Goal: Task Accomplishment & Management: Manage account settings

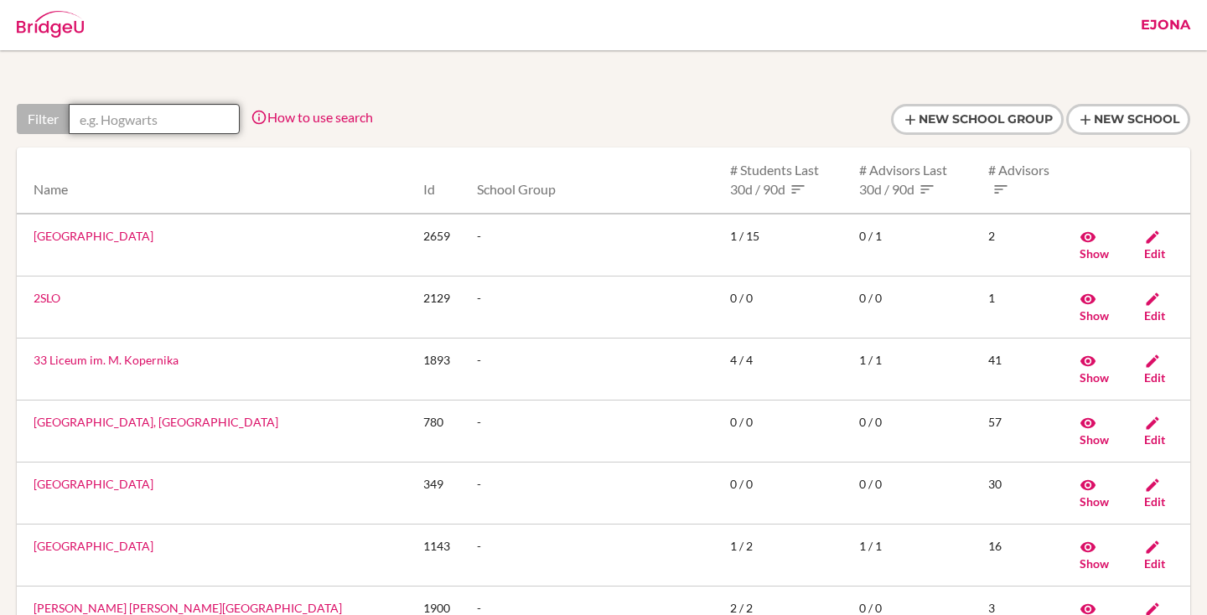
click at [140, 111] on input "text" at bounding box center [154, 119] width 171 height 30
paste input "Shinagawa International School"
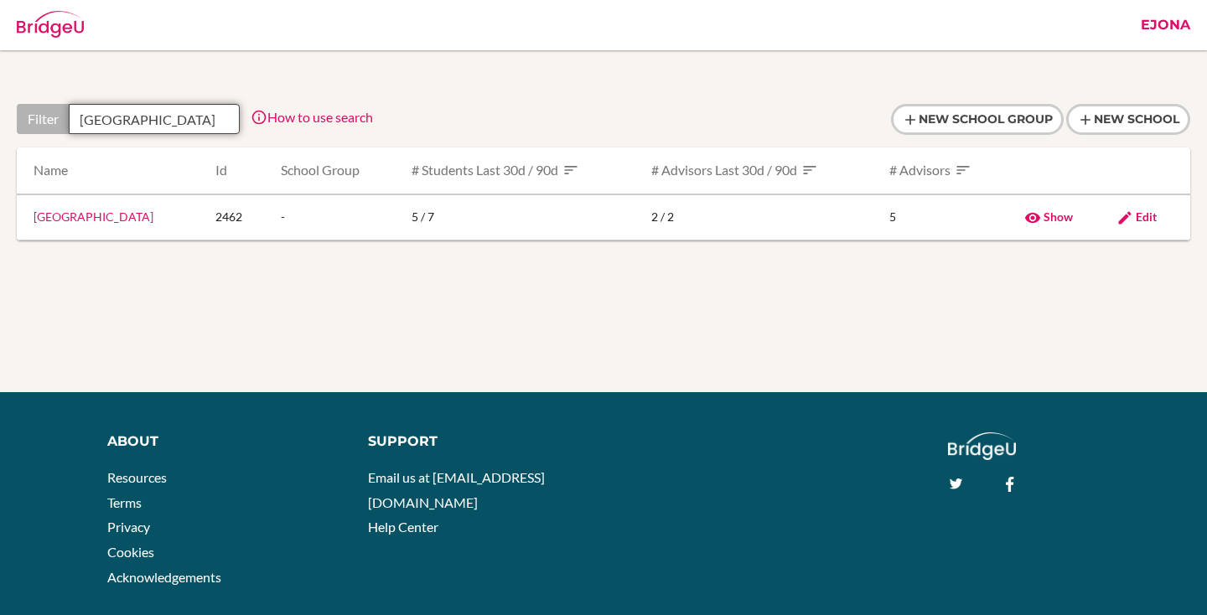
scroll to position [0, 42]
type input "Shinagawa International School"
click at [137, 220] on link "Shinagawa International School" at bounding box center [94, 217] width 120 height 14
click at [1142, 220] on span "Edit" at bounding box center [1146, 217] width 21 height 14
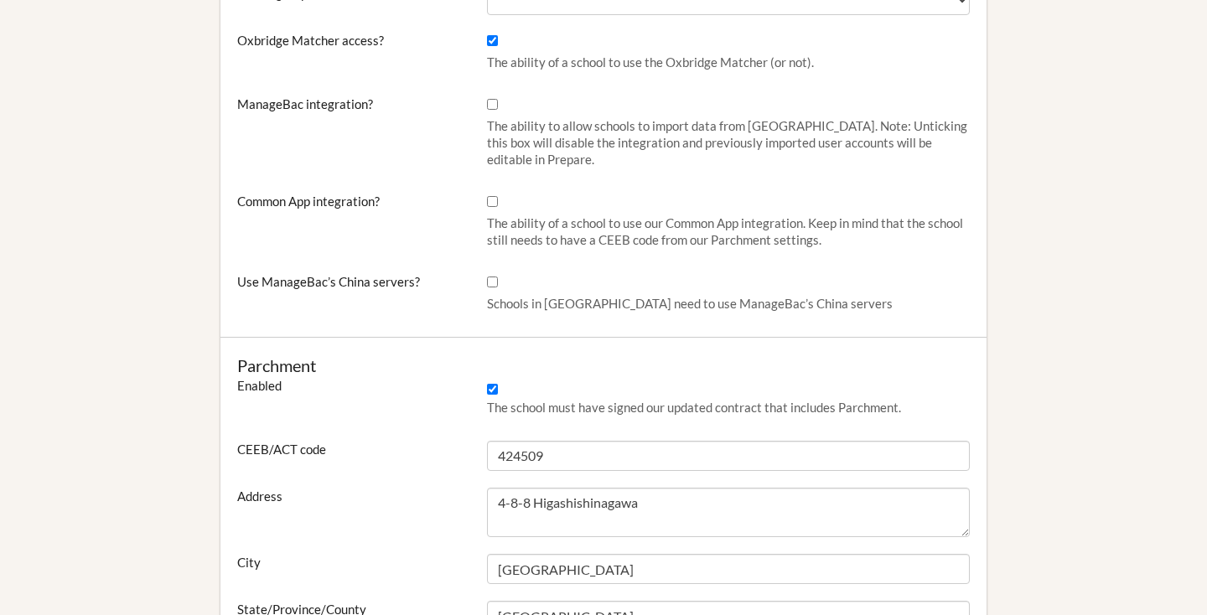
scroll to position [774, 0]
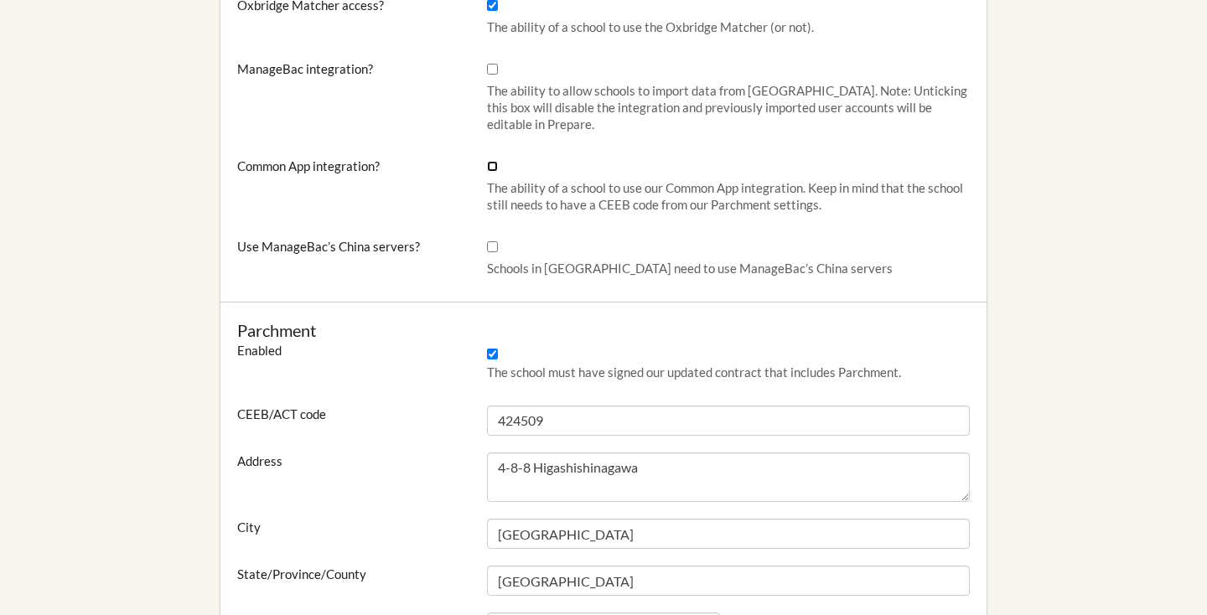
click at [489, 167] on input "Common App integration?" at bounding box center [492, 166] width 11 height 11
checkbox input "true"
click at [801, 325] on h4 "Parchment" at bounding box center [603, 330] width 732 height 23
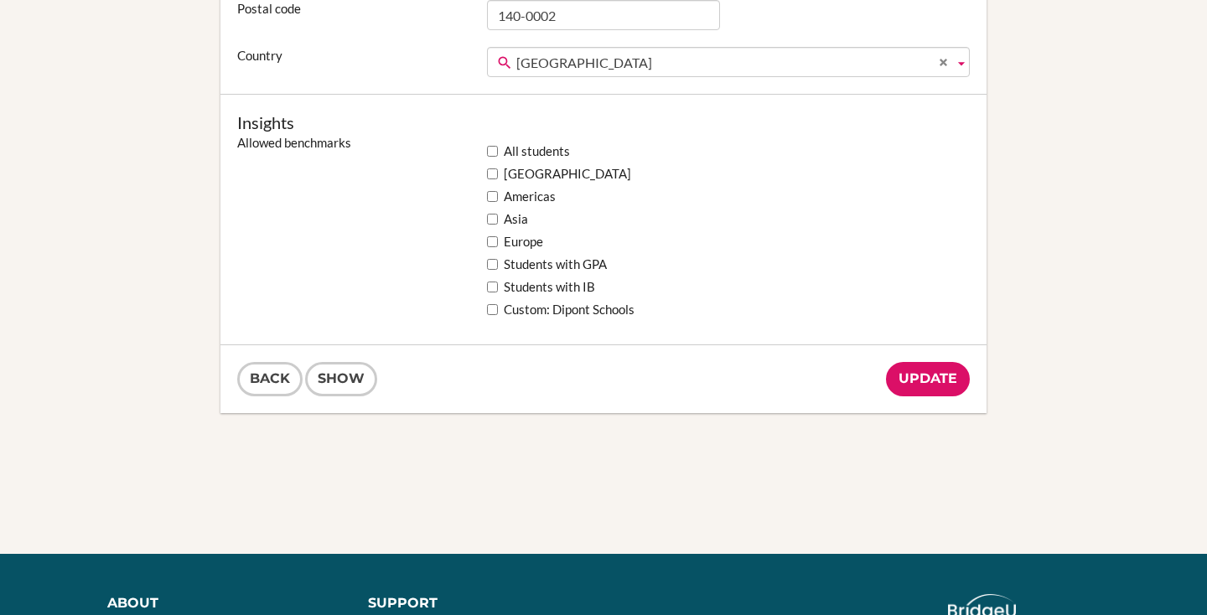
scroll to position [1432, 0]
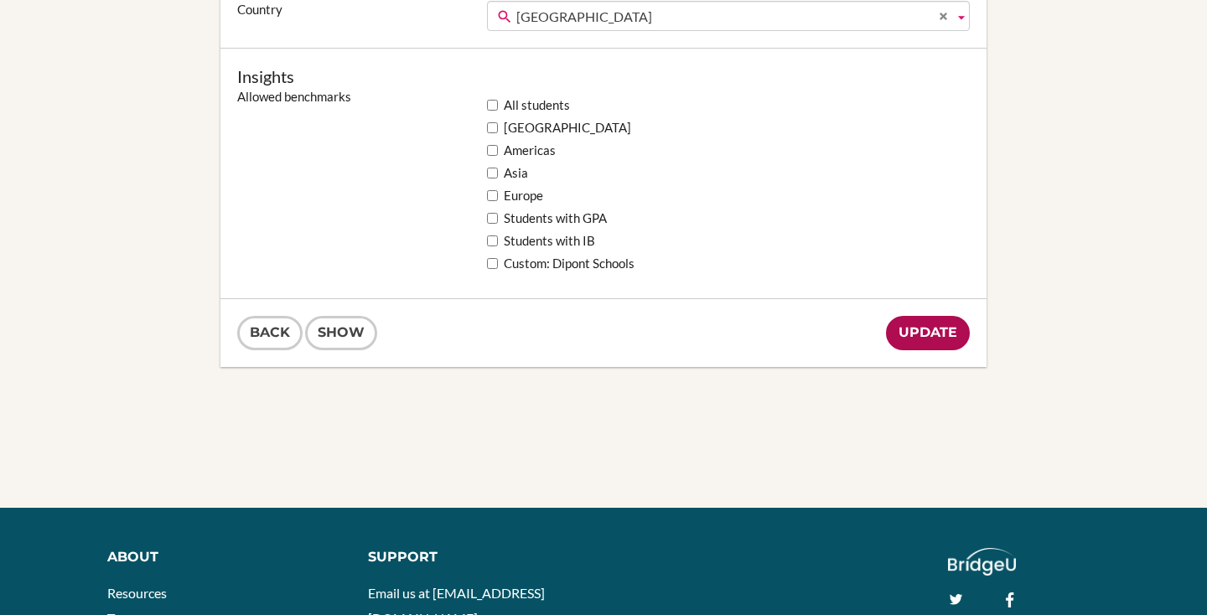
click at [937, 332] on input "Update" at bounding box center [928, 333] width 84 height 34
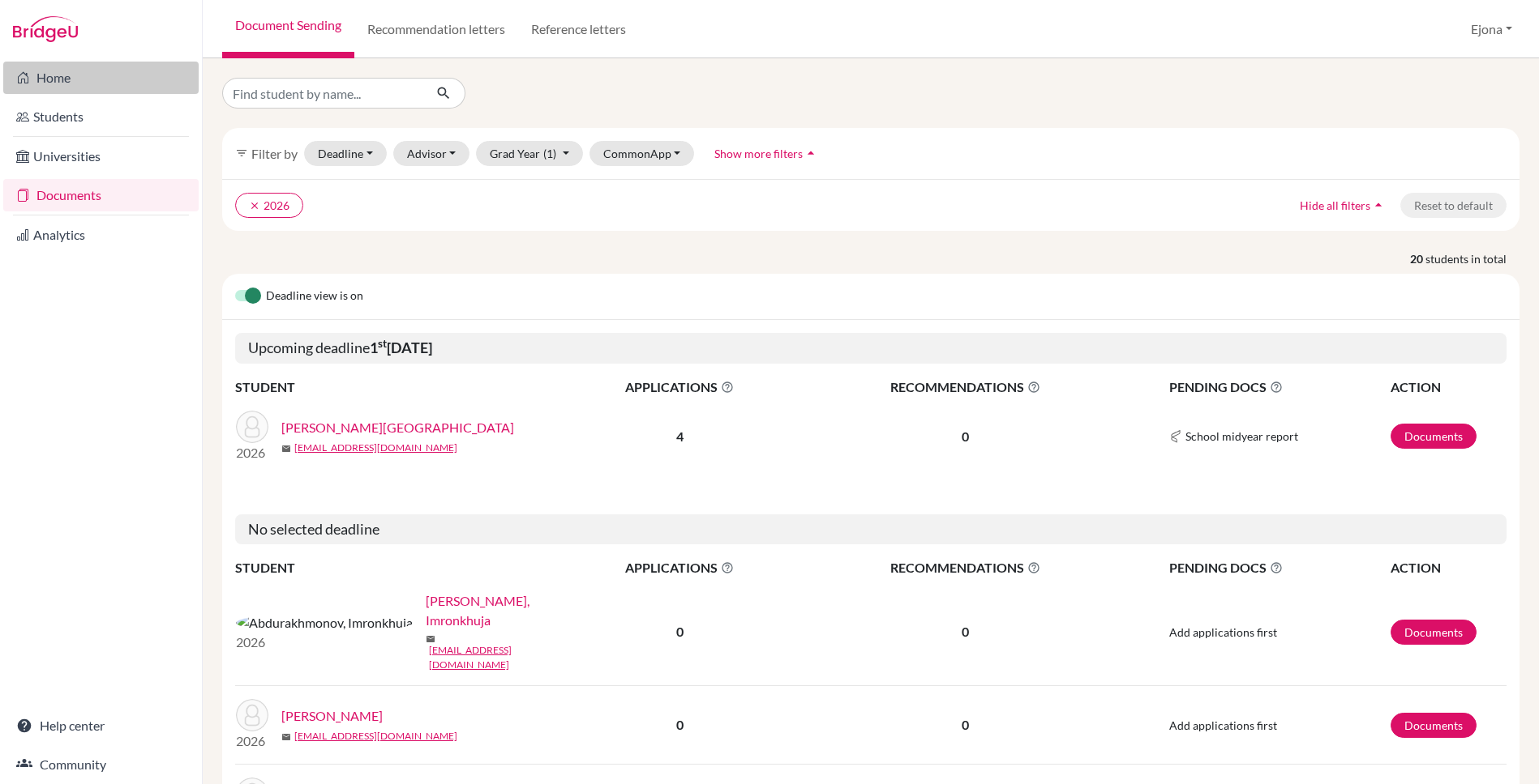
click at [79, 77] on link "Home" at bounding box center [101, 78] width 195 height 33
click at [351, 426] on link "[PERSON_NAME][GEOGRAPHIC_DATA]" at bounding box center [398, 427] width 233 height 19
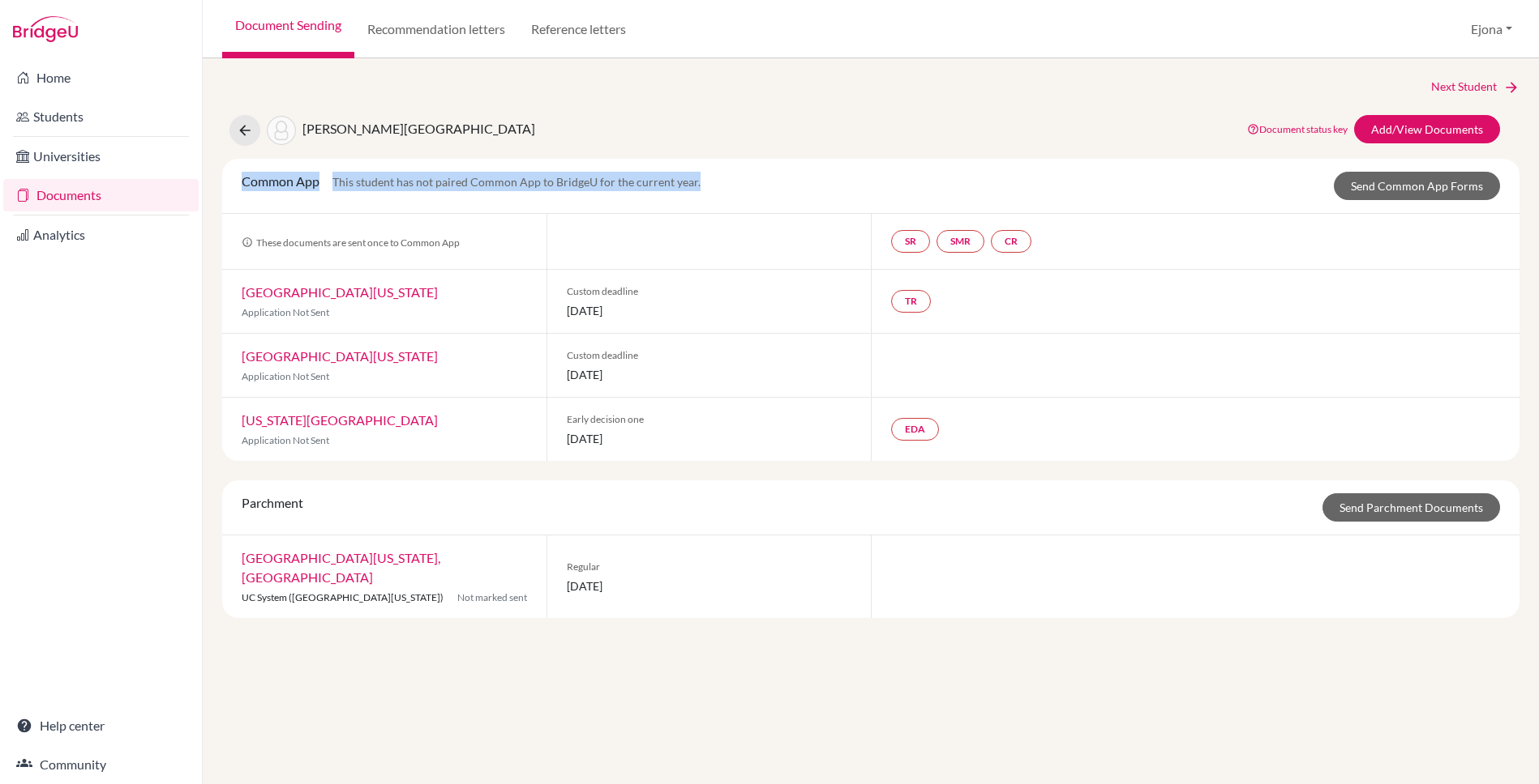
drag, startPoint x: 243, startPoint y: 183, endPoint x: 743, endPoint y: 186, distance: 500.0
click at [743, 186] on div "Common App This student has not paired Common App to BridgeU for the current ye…" at bounding box center [871, 186] width 1283 height 28
click at [733, 180] on div "Common App This student has not paired Common App to BridgeU for the current ye…" at bounding box center [871, 186] width 1283 height 28
drag, startPoint x: 236, startPoint y: 499, endPoint x: 402, endPoint y: 545, distance: 172.3
click at [345, 503] on div "Parchment Send Parchment Documents" at bounding box center [871, 507] width 1283 height 28
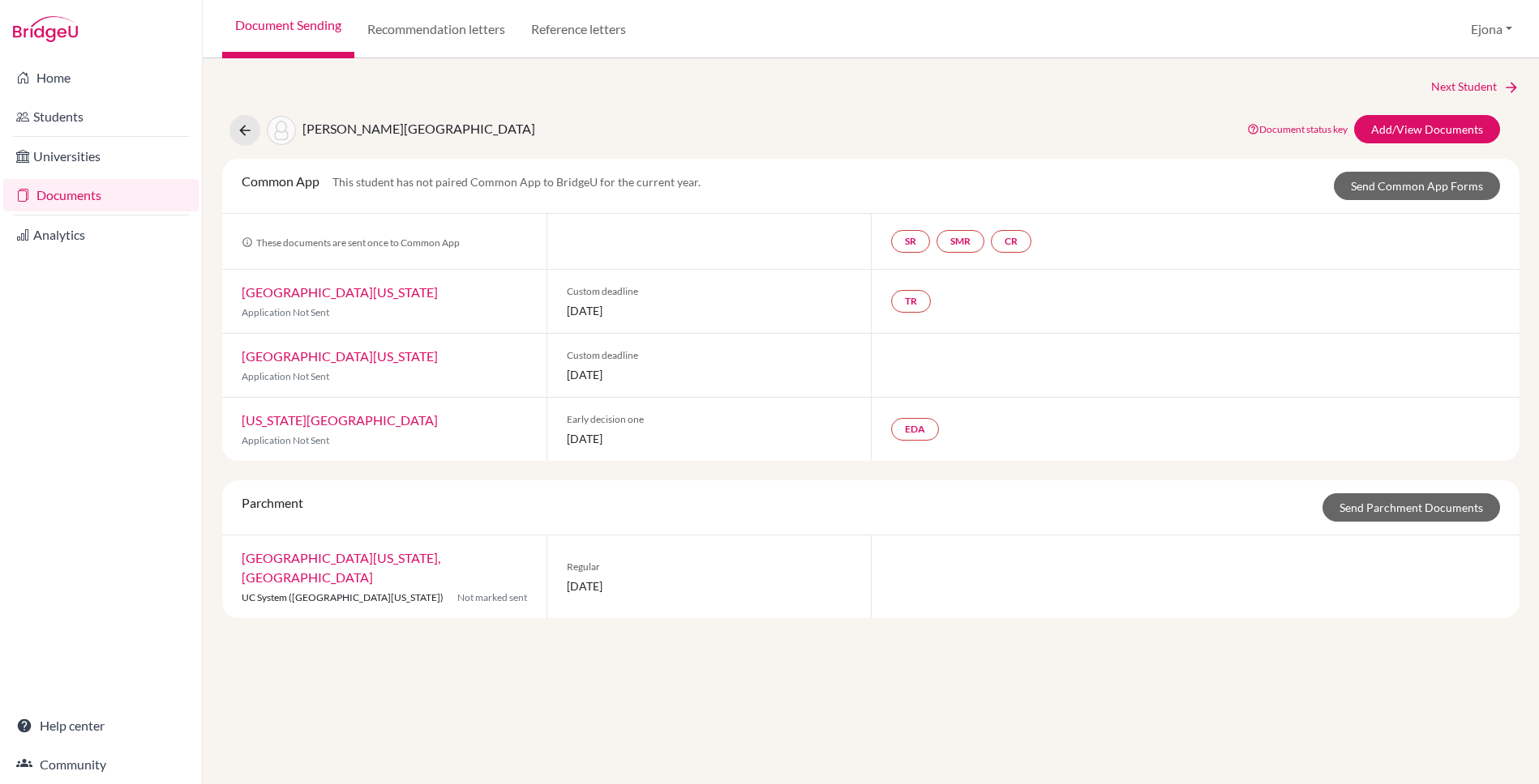
click at [438, 467] on div "Common App This student has not paired Common App to BridgeU for the current ye…" at bounding box center [871, 388] width 1297 height 459
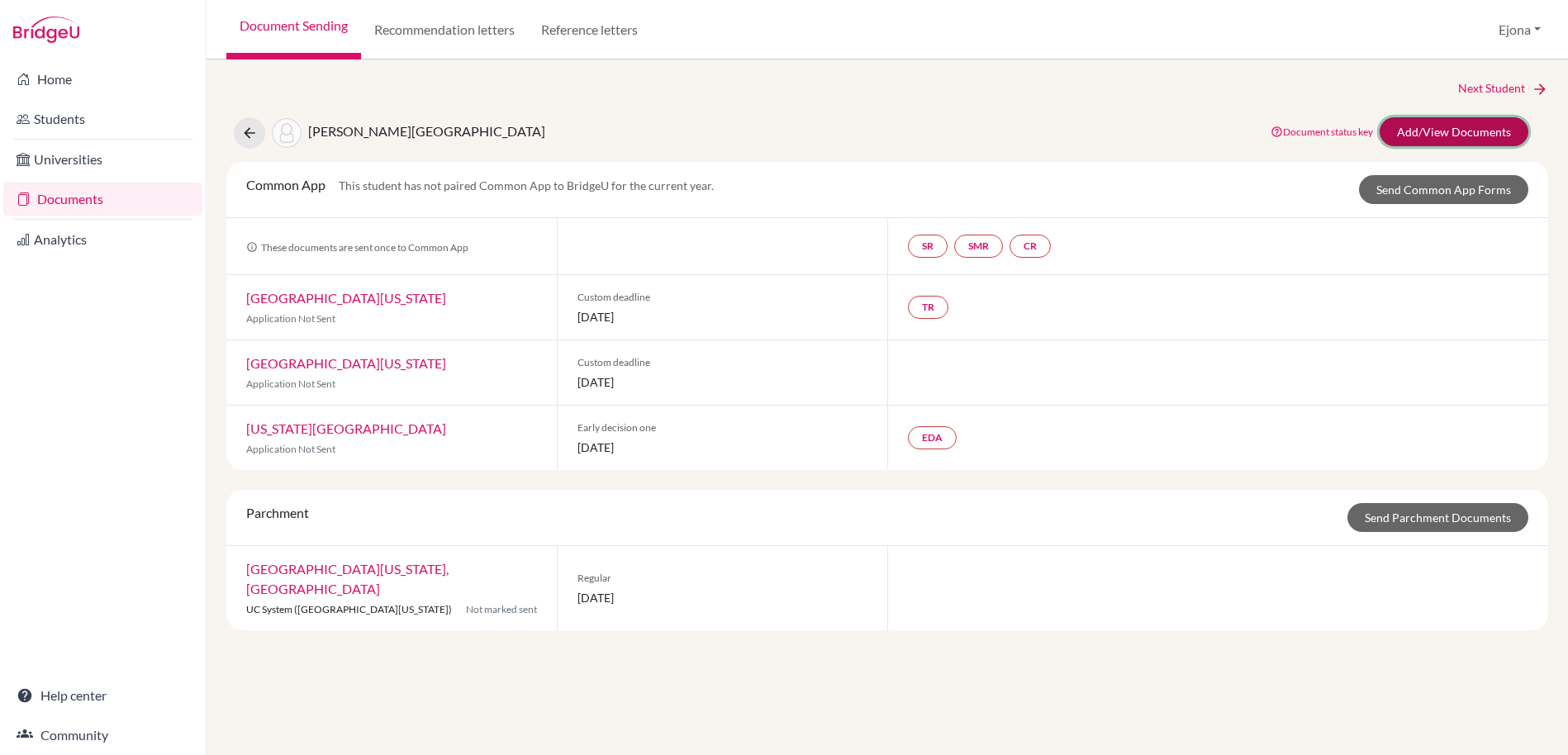
click at [1487, 126] on link "Add/View Documents" at bounding box center [1454, 131] width 149 height 29
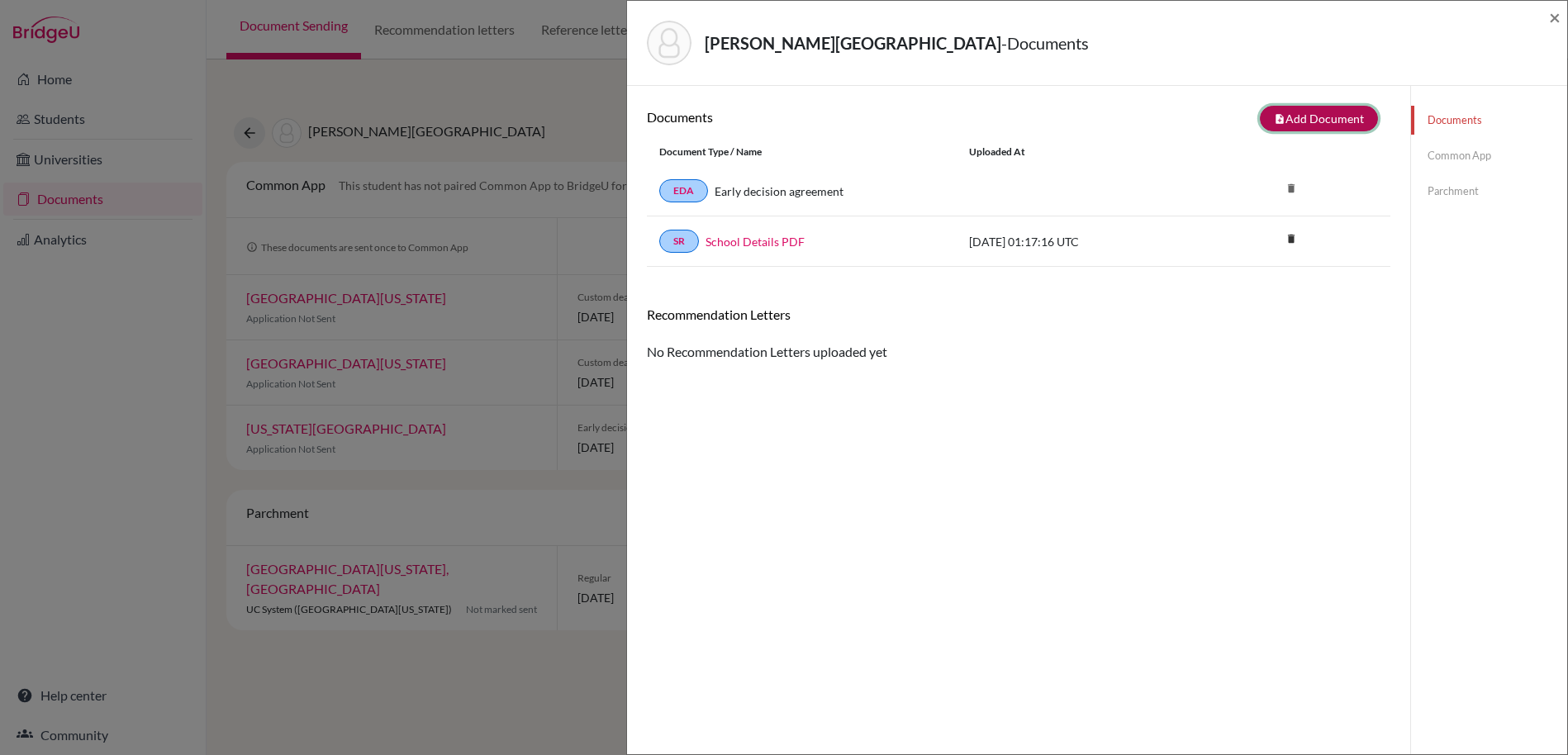
click at [1325, 120] on button "note_add Add Document" at bounding box center [1319, 118] width 118 height 26
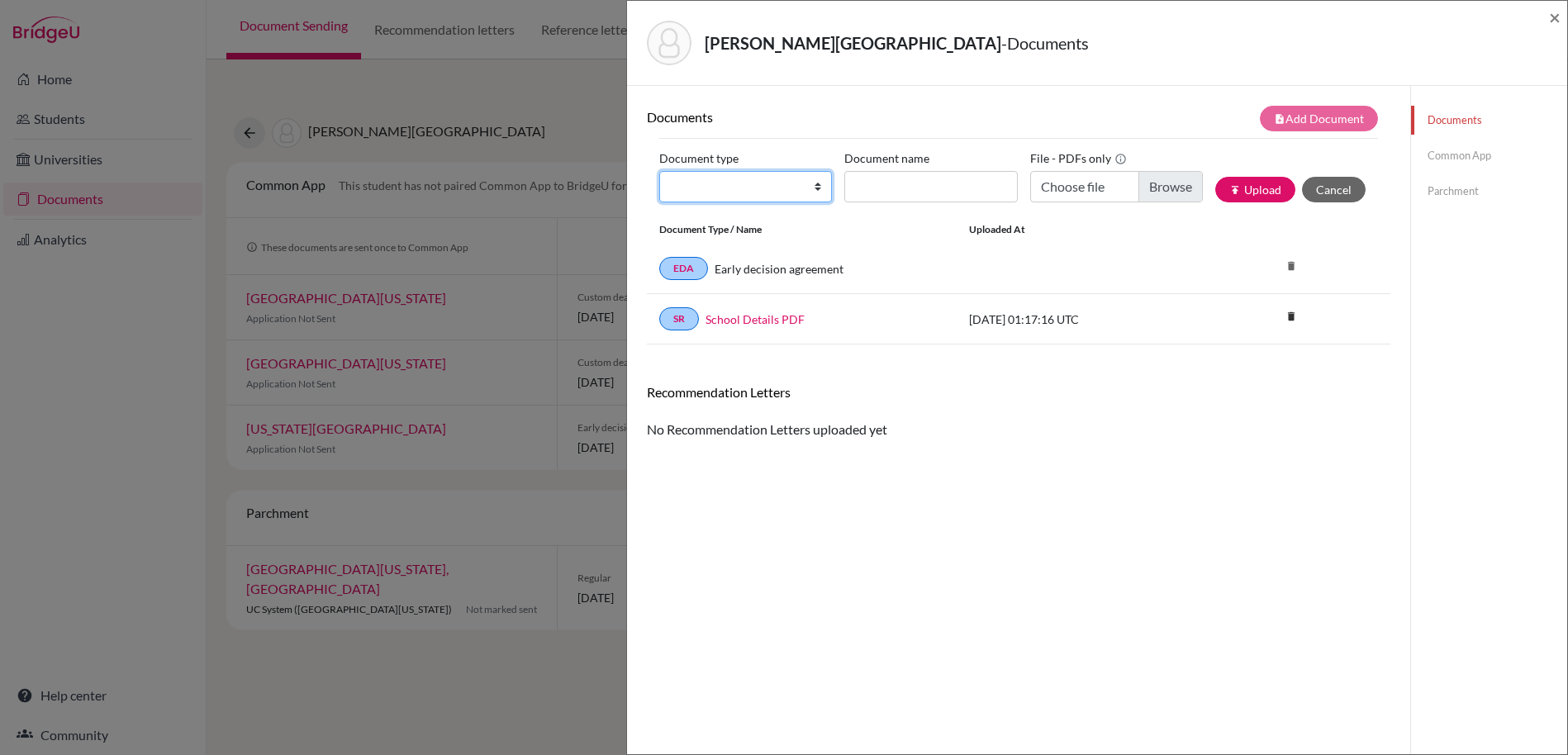
click at [794, 187] on select "Change explanation for Common App reports Counselor recommendation Internationa…" at bounding box center [745, 186] width 172 height 32
select select "5"
click at [659, 171] on select "Change explanation for Common App reports Counselor recommendation Internationa…" at bounding box center [745, 186] width 172 height 32
click at [1471, 156] on link "Common App" at bounding box center [1489, 155] width 156 height 29
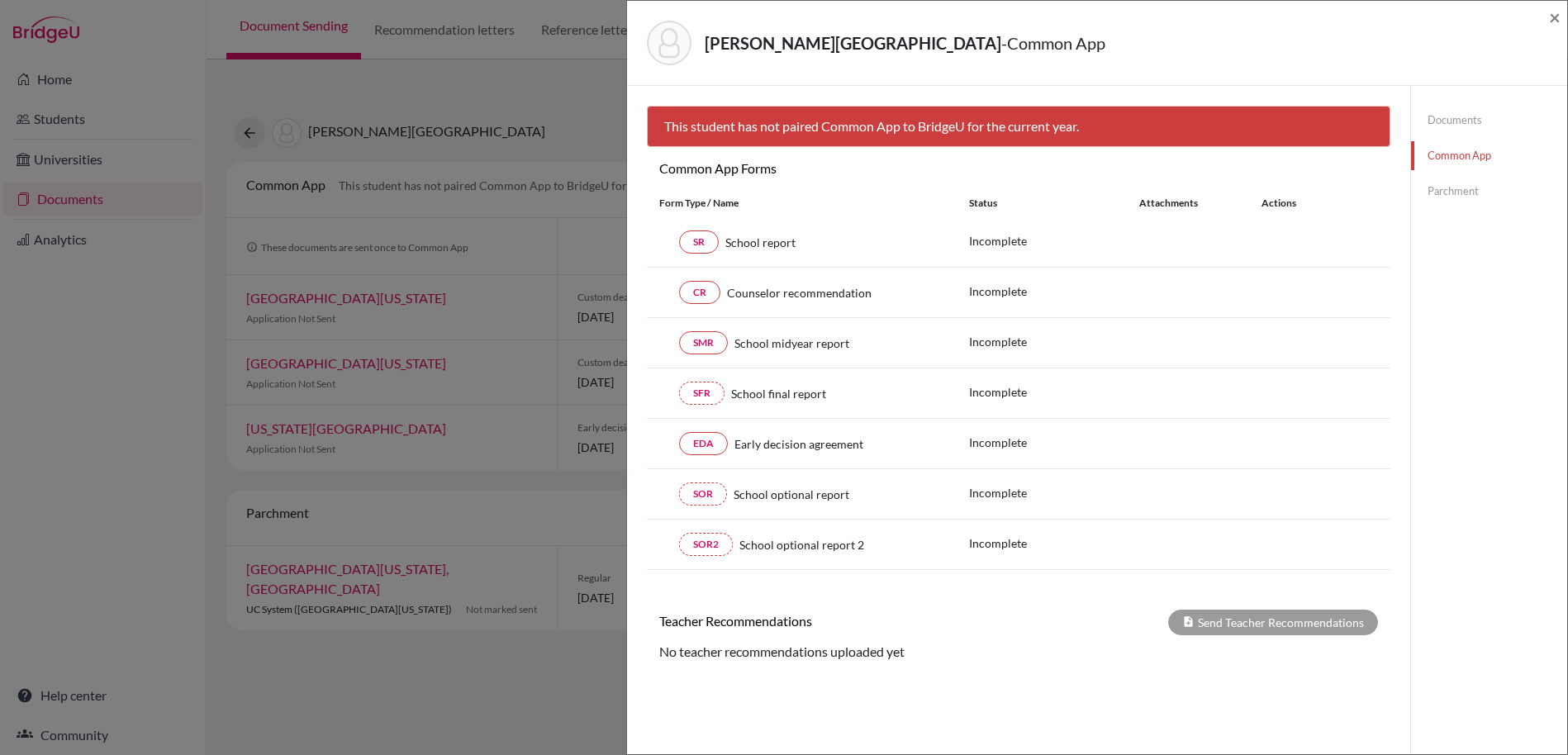
click at [1451, 197] on link "Parchment" at bounding box center [1489, 190] width 156 height 29
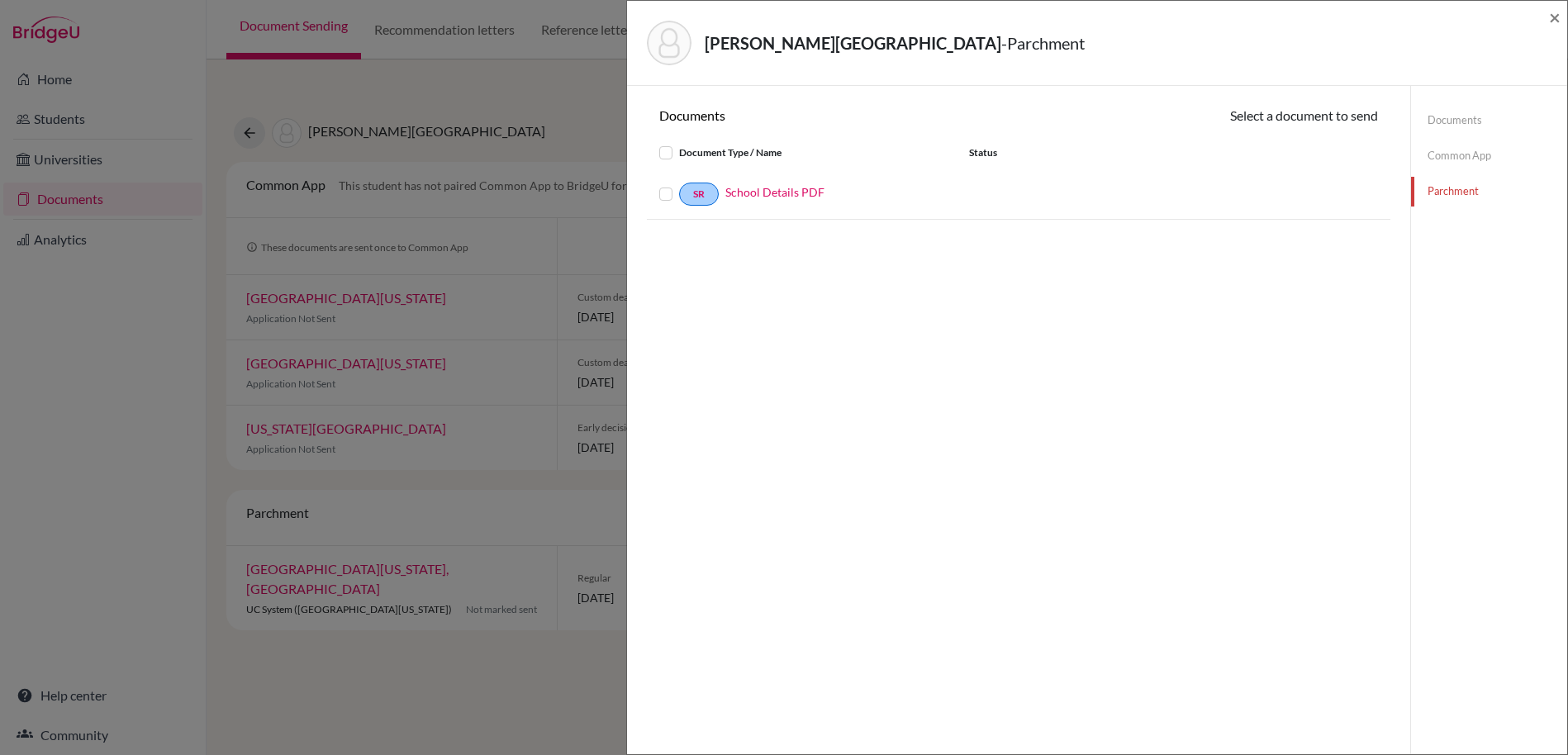
click at [679, 184] on label at bounding box center [679, 184] width 0 height 0
click at [0, 0] on input "checkbox" at bounding box center [0, 0] width 0 height 0
click at [1553, 22] on span "×" at bounding box center [1555, 17] width 12 height 24
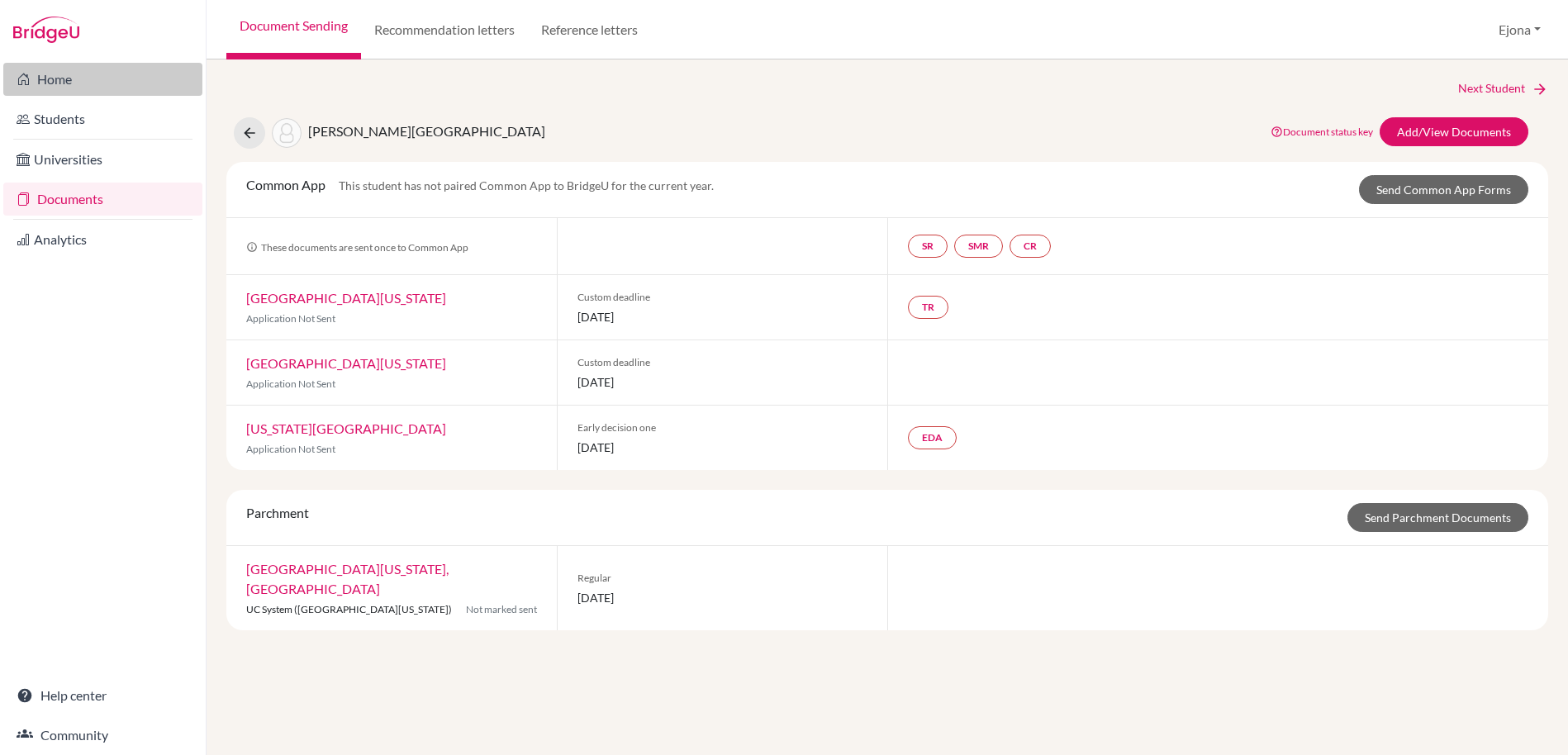
click at [64, 80] on link "Home" at bounding box center [102, 80] width 199 height 34
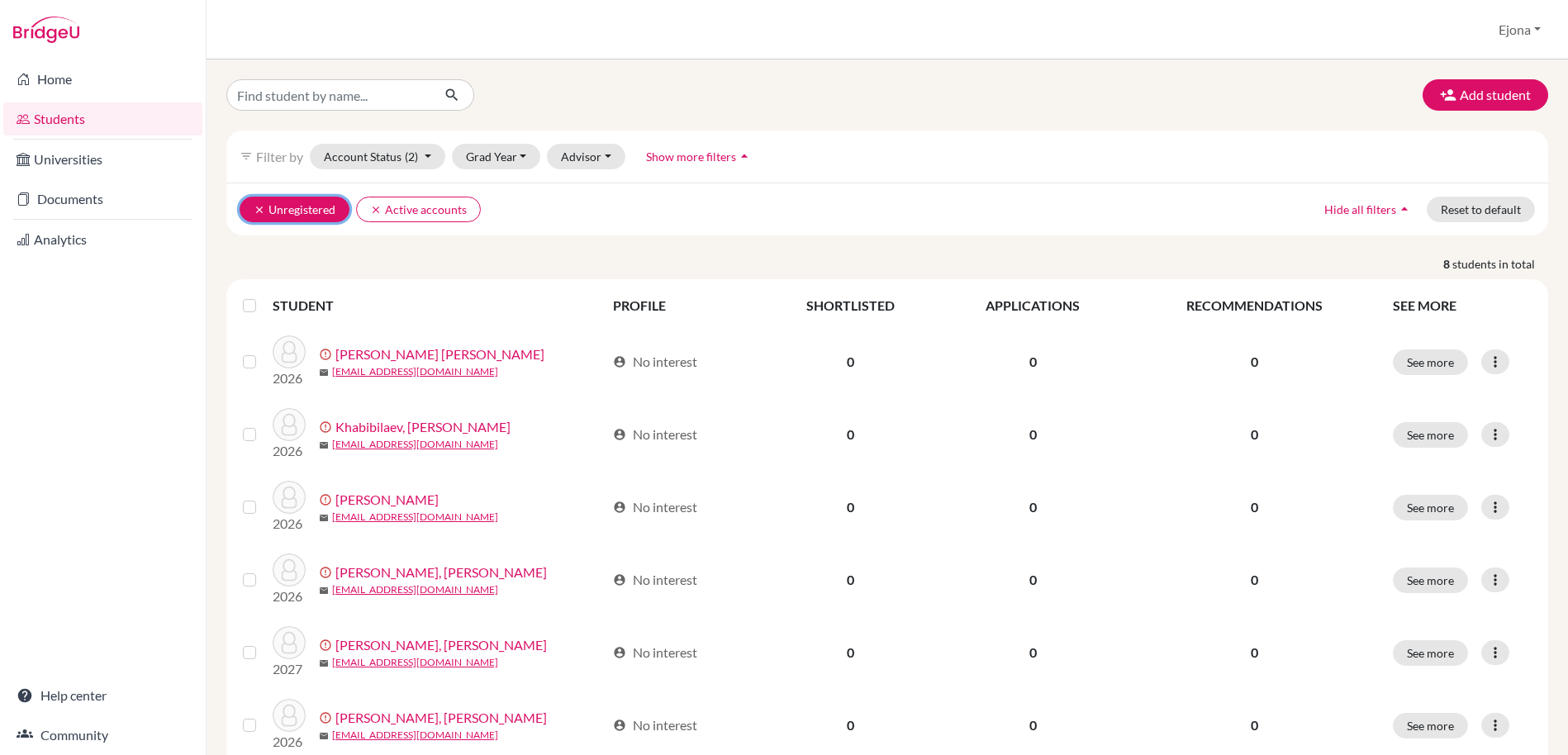
click at [268, 203] on button "clear Unregistered" at bounding box center [294, 209] width 109 height 26
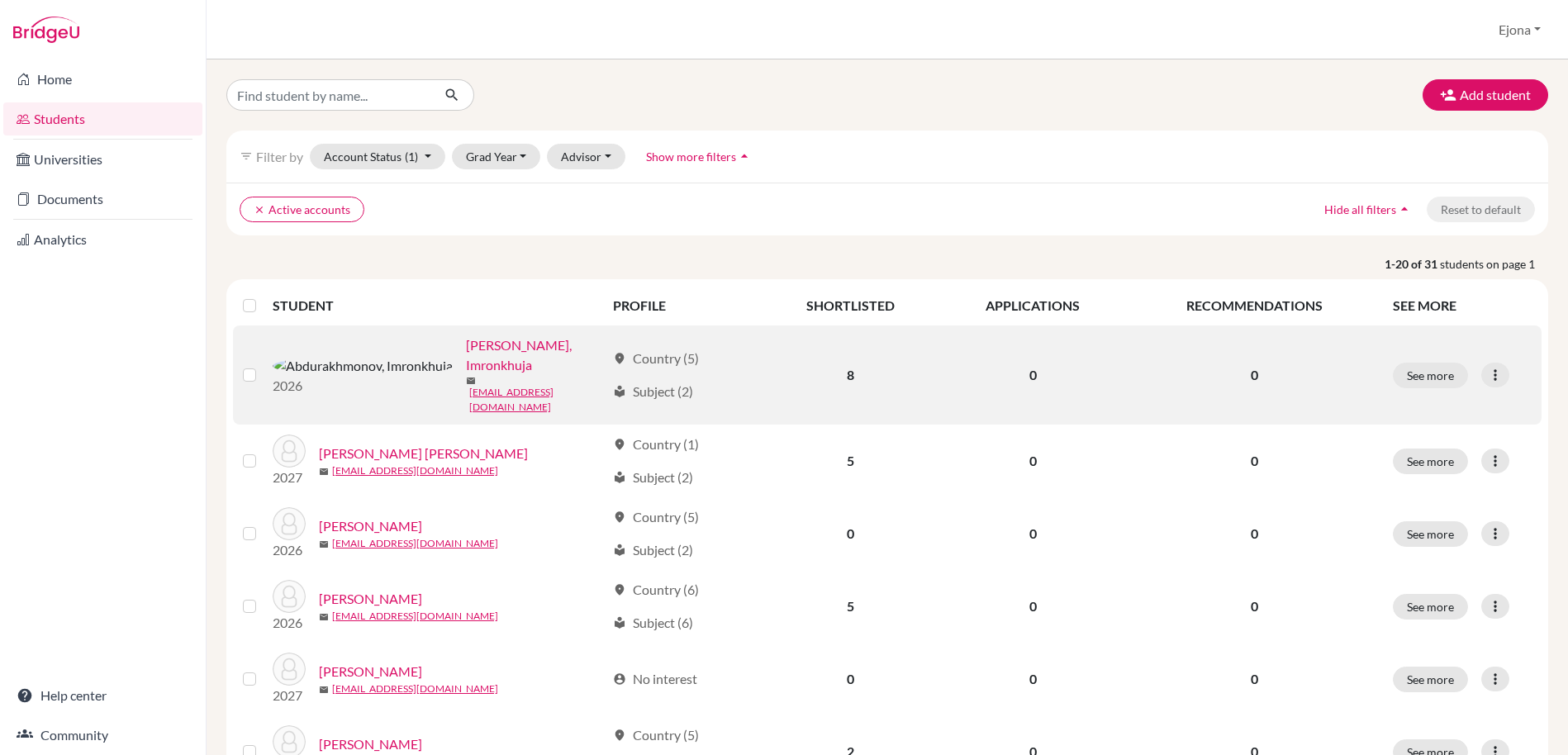
click at [468, 350] on link "[PERSON_NAME], Imronkhuja" at bounding box center [536, 355] width 140 height 39
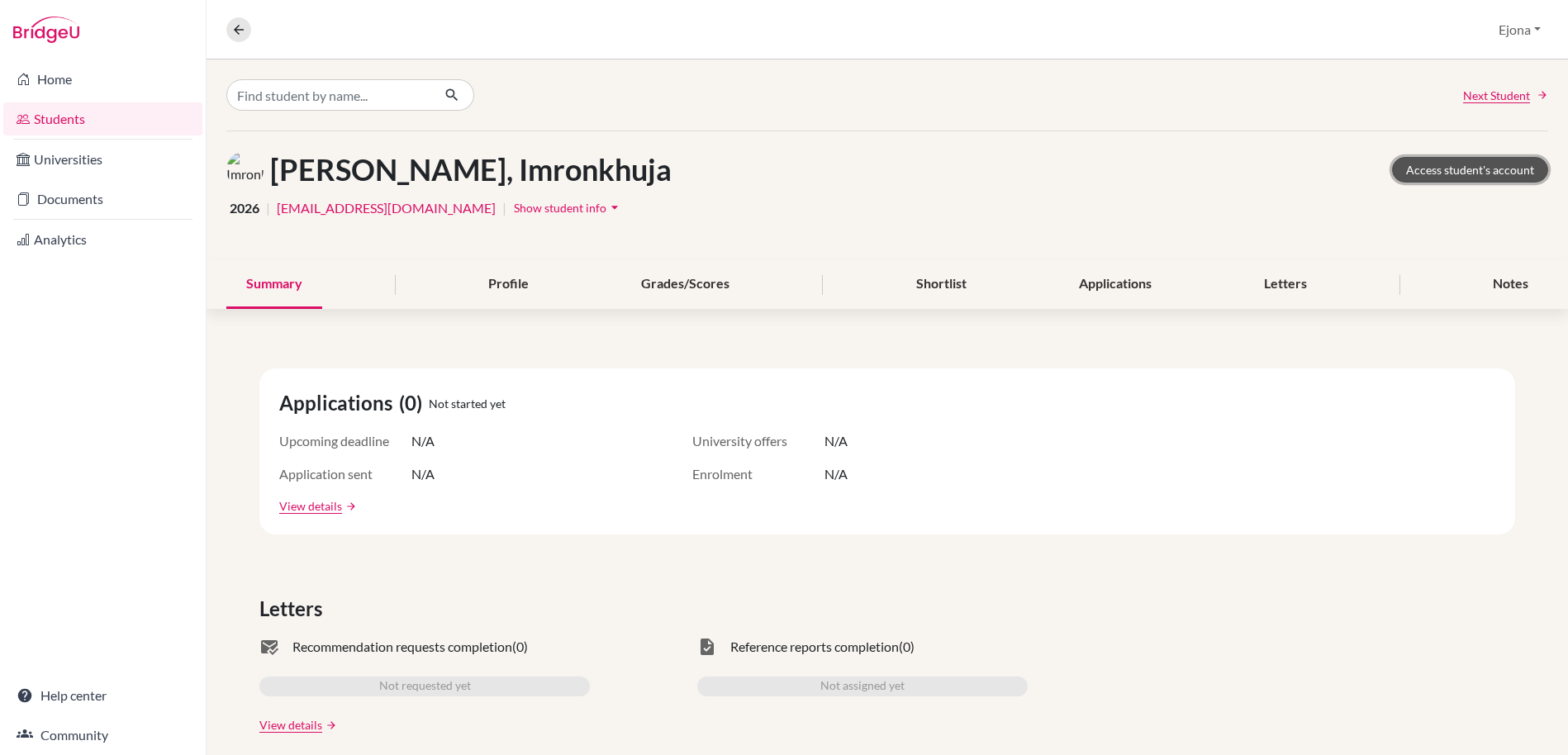
click at [1444, 171] on link "Access student's account" at bounding box center [1469, 170] width 156 height 26
click at [141, 70] on link "Home" at bounding box center [102, 80] width 199 height 34
click at [1454, 171] on link "Access student's account" at bounding box center [1469, 170] width 156 height 26
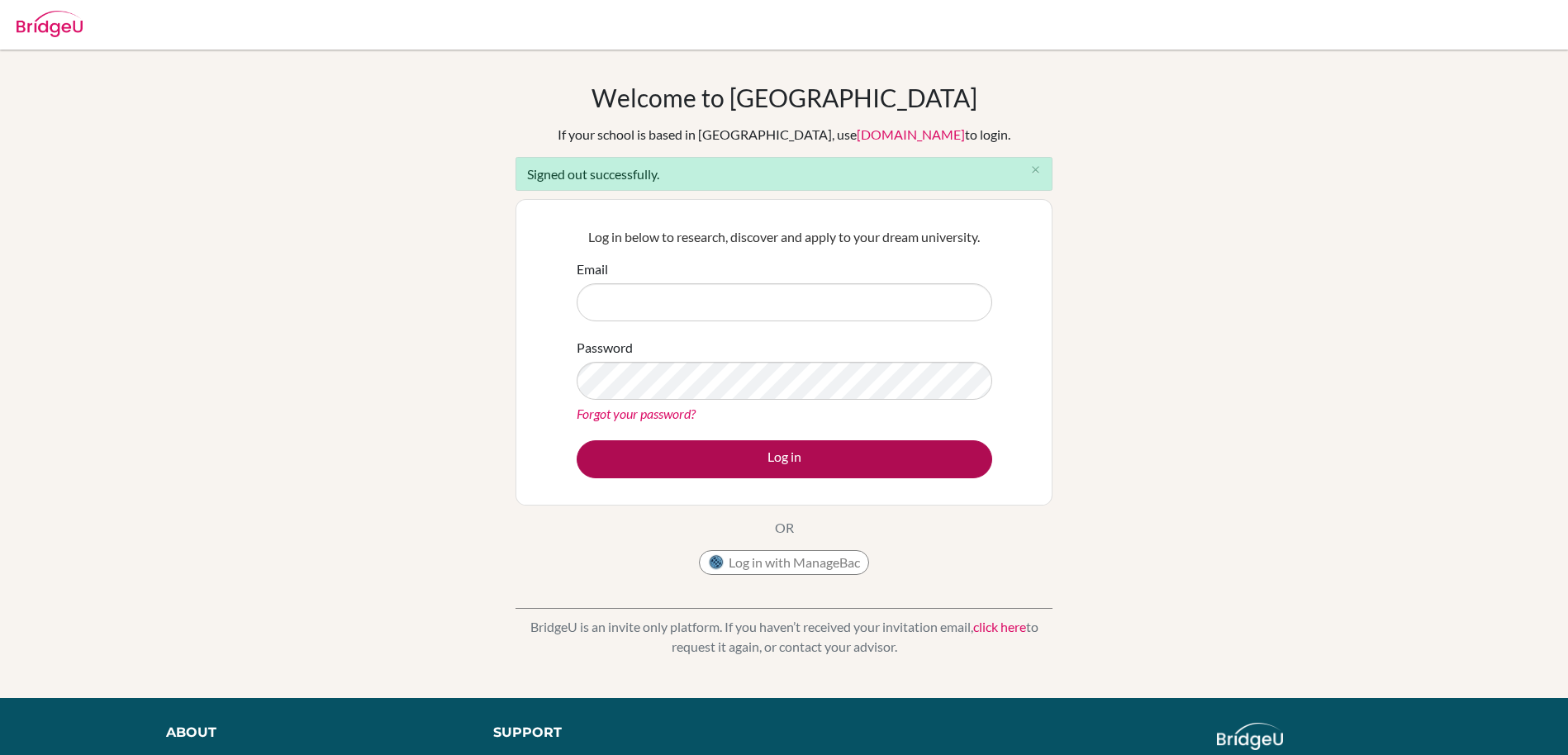
type input "[EMAIL_ADDRESS][DOMAIN_NAME]"
drag, startPoint x: 758, startPoint y: 458, endPoint x: 514, endPoint y: 446, distance: 244.3
click at [758, 458] on button "Log in" at bounding box center [784, 459] width 416 height 38
